Goal: Task Accomplishment & Management: Complete application form

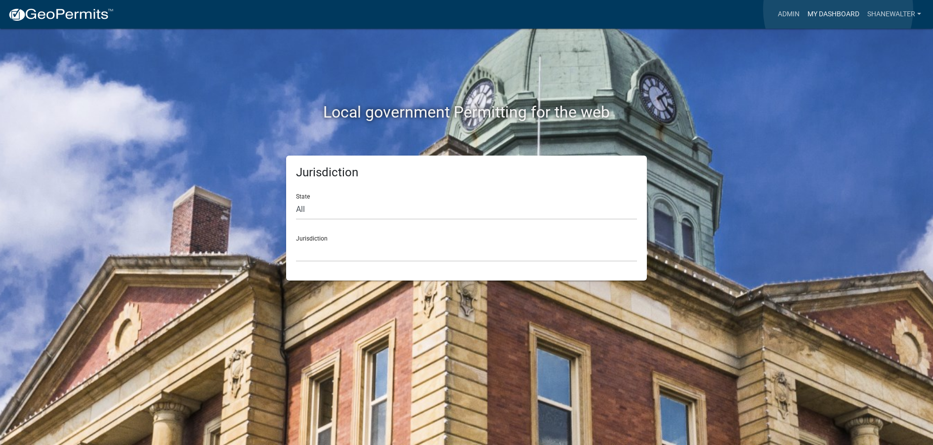
click at [838, 9] on link "My Dashboard" at bounding box center [834, 14] width 60 height 19
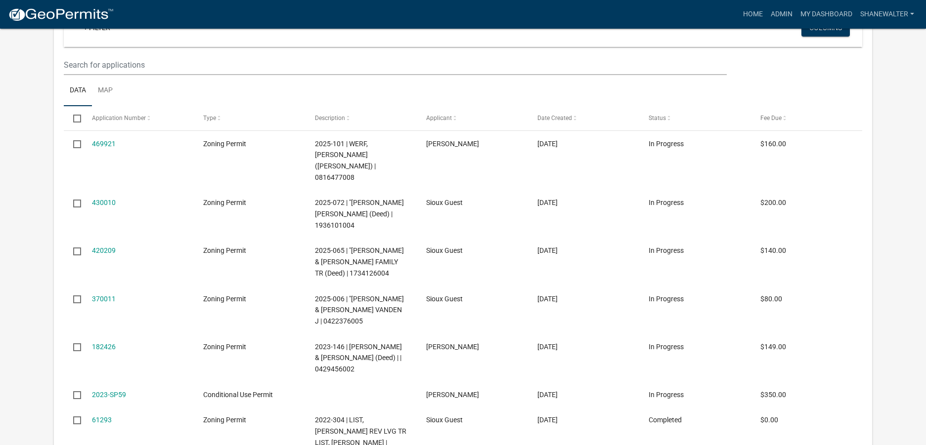
scroll to position [1201, 0]
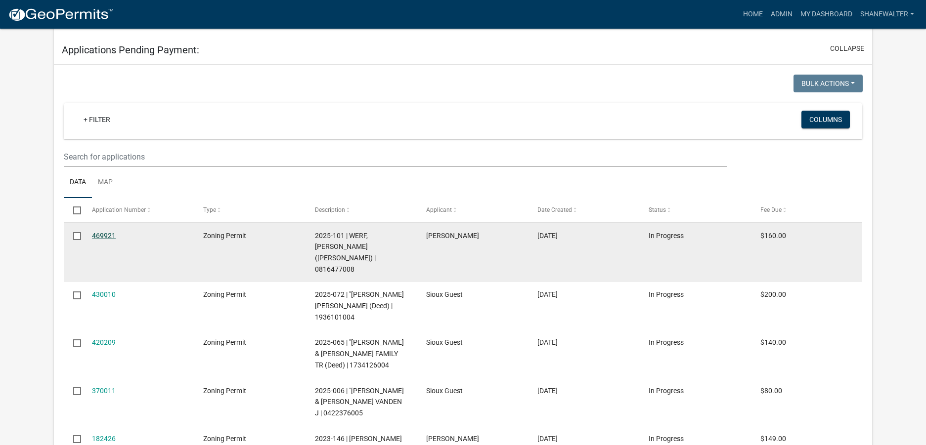
click at [105, 232] on link "469921" at bounding box center [104, 236] width 24 height 8
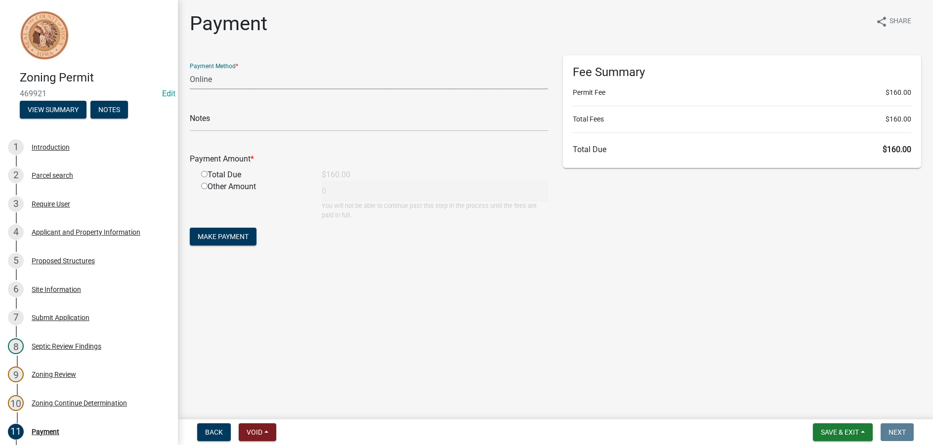
click at [249, 85] on select "Credit Card POS Check Cash Online" at bounding box center [369, 79] width 358 height 20
select select "1: 0"
click at [190, 69] on select "Credit Card POS Check Cash Online" at bounding box center [369, 79] width 358 height 20
click at [237, 123] on input "text" at bounding box center [369, 121] width 358 height 20
type input "4431"
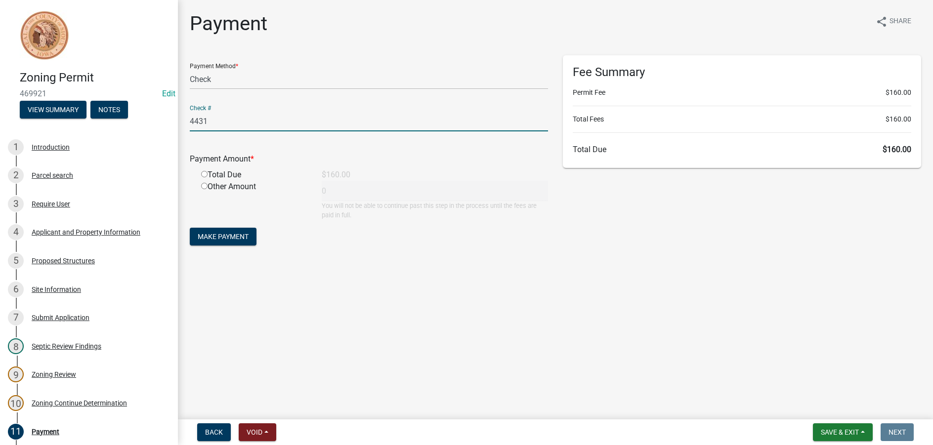
click at [207, 171] on input "radio" at bounding box center [204, 174] width 6 height 6
radio input "true"
type input "160"
click at [233, 237] on span "Make Payment" at bounding box center [223, 237] width 51 height 8
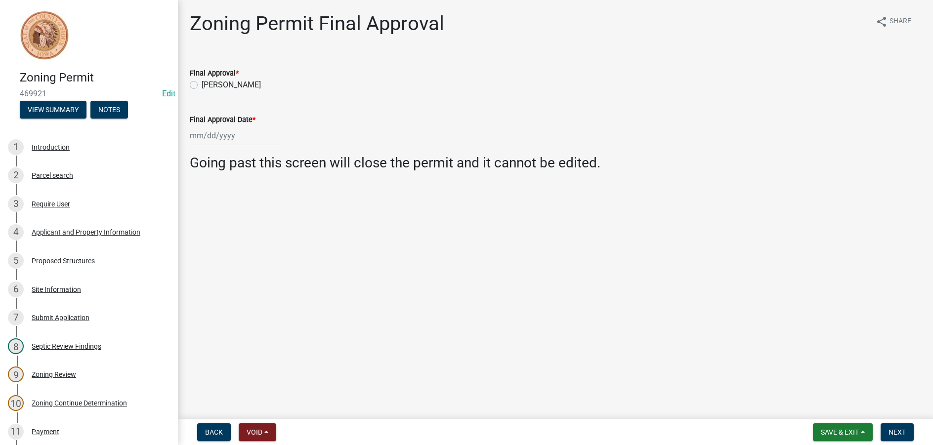
click at [202, 86] on label "[PERSON_NAME]" at bounding box center [231, 85] width 59 height 12
click at [202, 86] on input "[PERSON_NAME]" at bounding box center [205, 82] width 6 height 6
radio input "true"
select select "9"
select select "2025"
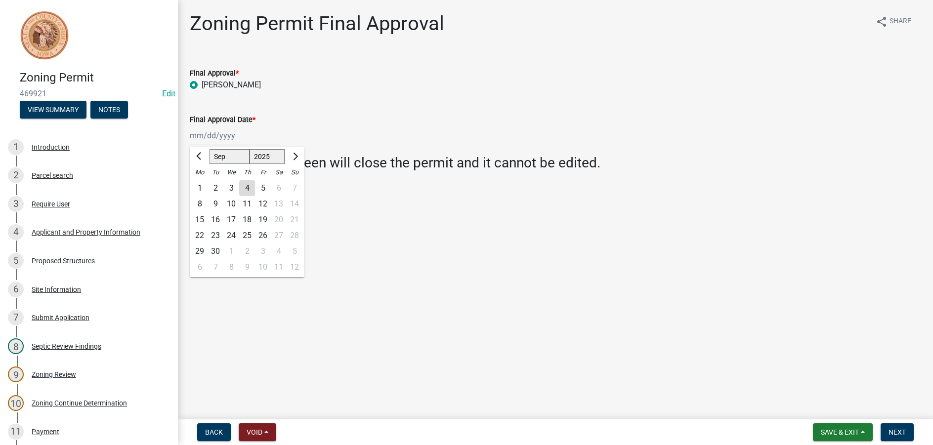
click at [208, 140] on div "[PERSON_NAME] Feb Mar Apr [PERSON_NAME][DATE] Oct Nov [DATE] 1526 1527 1528 152…" at bounding box center [235, 136] width 90 height 20
click at [245, 187] on div "4" at bounding box center [247, 188] width 16 height 16
type input "[DATE]"
click at [849, 433] on span "Save & Exit" at bounding box center [840, 433] width 38 height 8
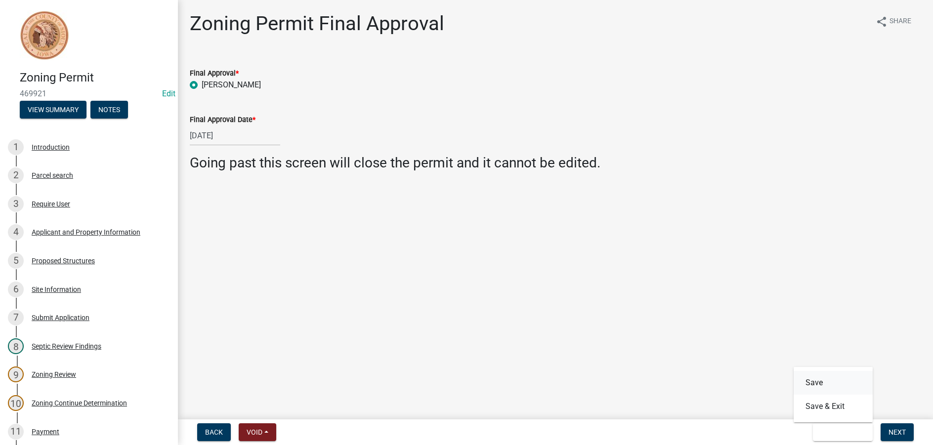
click at [834, 384] on button "Save" at bounding box center [833, 383] width 79 height 24
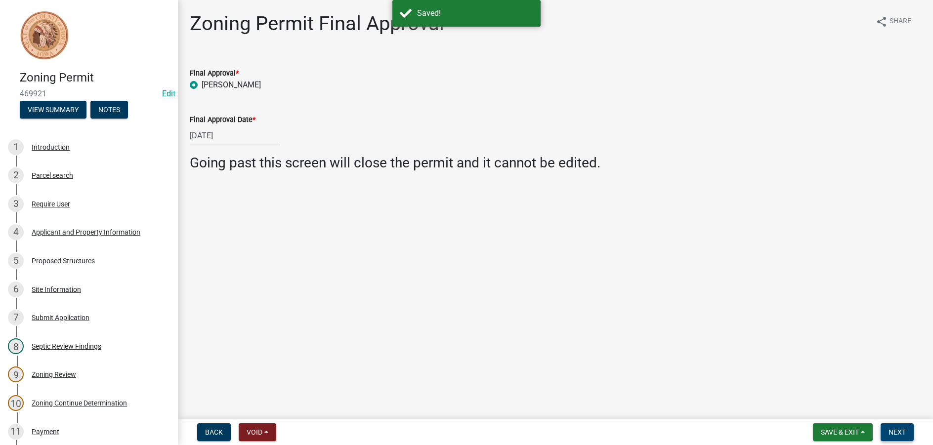
click at [895, 427] on button "Next" at bounding box center [897, 433] width 33 height 18
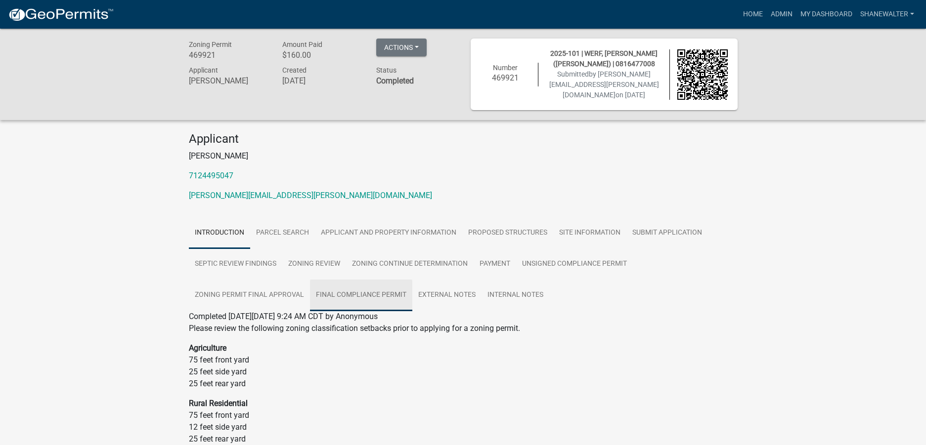
click at [354, 294] on link "Final Compliance Permit" at bounding box center [361, 296] width 102 height 32
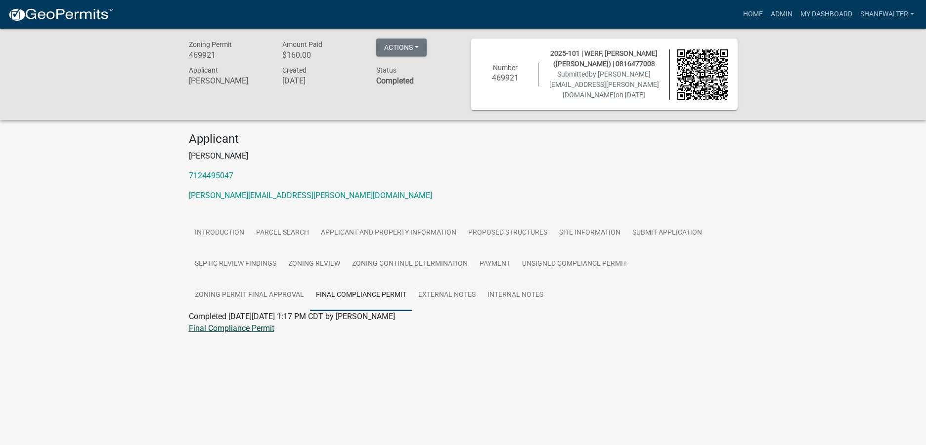
click at [220, 326] on link "Final Compliance Permit" at bounding box center [232, 328] width 86 height 9
